Goal: Transaction & Acquisition: Purchase product/service

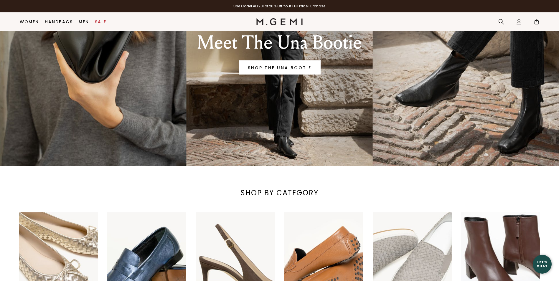
scroll to position [47, 0]
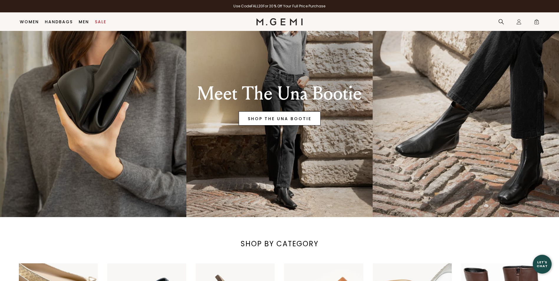
click at [275, 120] on link "SHOP THE UNA BOOTIE" at bounding box center [279, 118] width 82 height 14
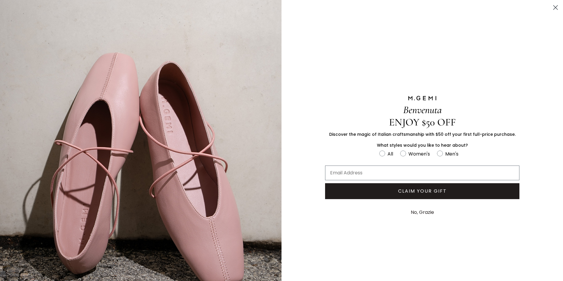
click at [419, 210] on button "No, Grazie" at bounding box center [422, 212] width 29 height 15
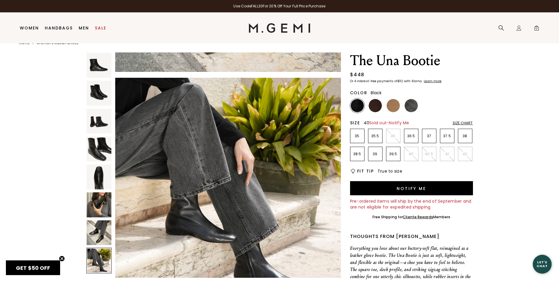
scroll to position [12, 0]
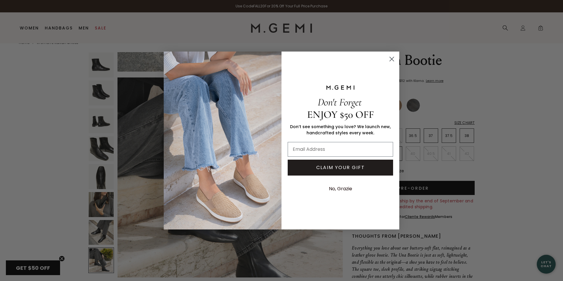
click at [390, 57] on circle "Close dialog" at bounding box center [392, 59] width 10 height 10
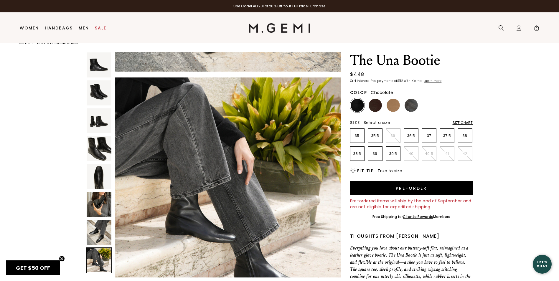
click at [375, 103] on img at bounding box center [374, 105] width 13 height 13
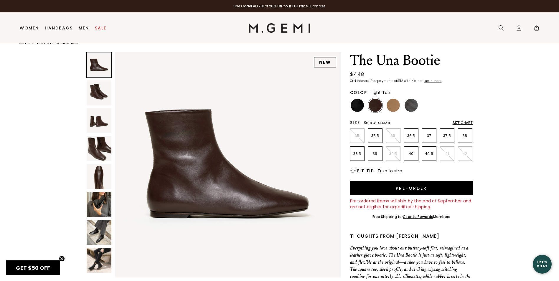
click at [396, 105] on img at bounding box center [392, 105] width 13 height 13
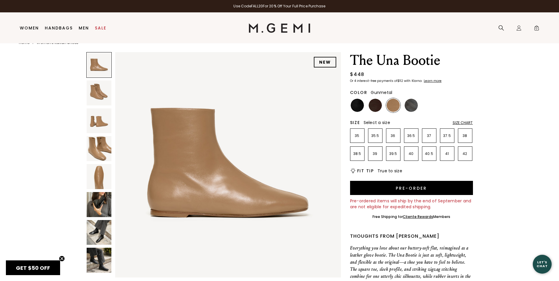
click at [410, 106] on img at bounding box center [410, 105] width 13 height 13
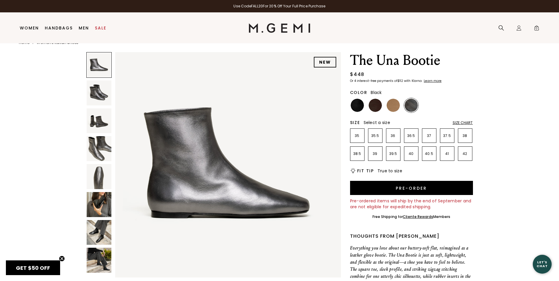
click at [351, 106] on img at bounding box center [356, 105] width 13 height 13
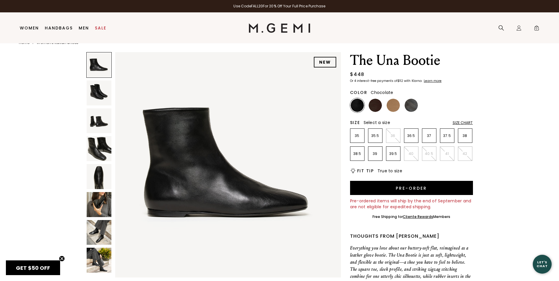
click at [375, 107] on img at bounding box center [374, 105] width 13 height 13
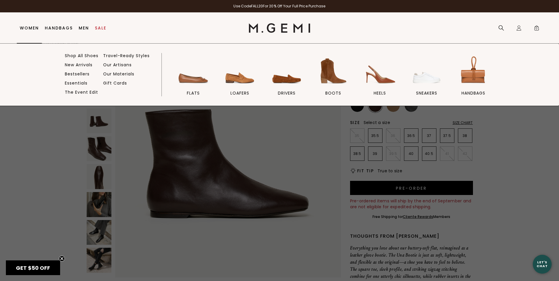
click at [27, 26] on link "Women" at bounding box center [29, 28] width 19 height 5
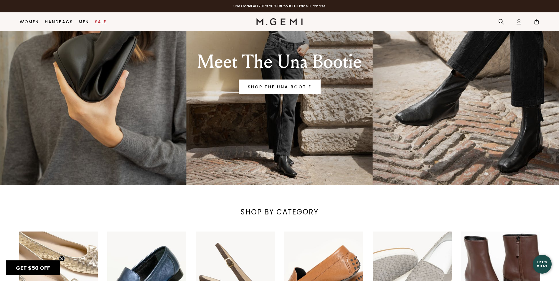
scroll to position [76, 0]
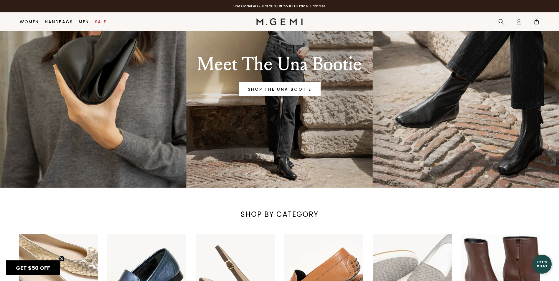
click at [102, 22] on link "Sale" at bounding box center [100, 21] width 11 height 5
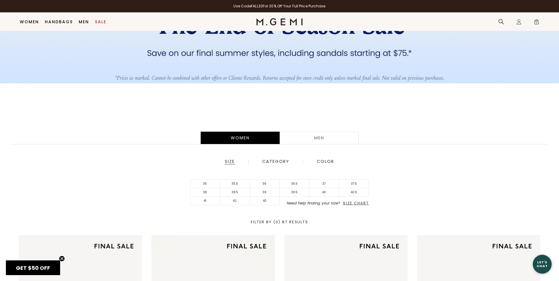
scroll to position [105, 0]
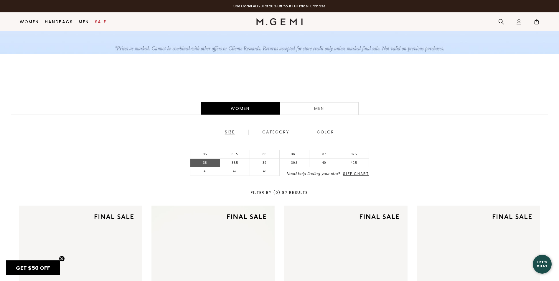
click at [200, 162] on li "38" at bounding box center [205, 163] width 30 height 9
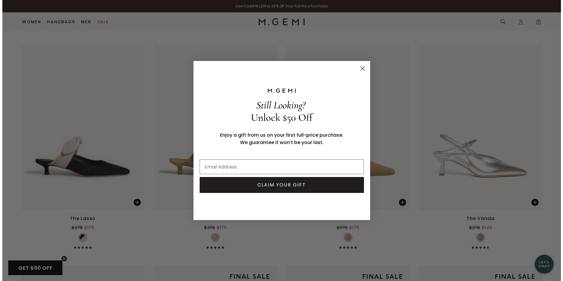
scroll to position [1172, 0]
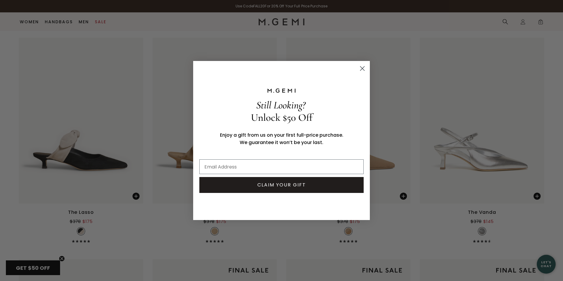
click at [360, 69] on circle "Close dialog" at bounding box center [362, 69] width 10 height 10
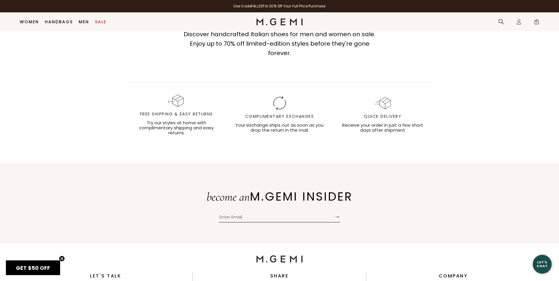
scroll to position [2078, 0]
